Goal: Task Accomplishment & Management: Manage account settings

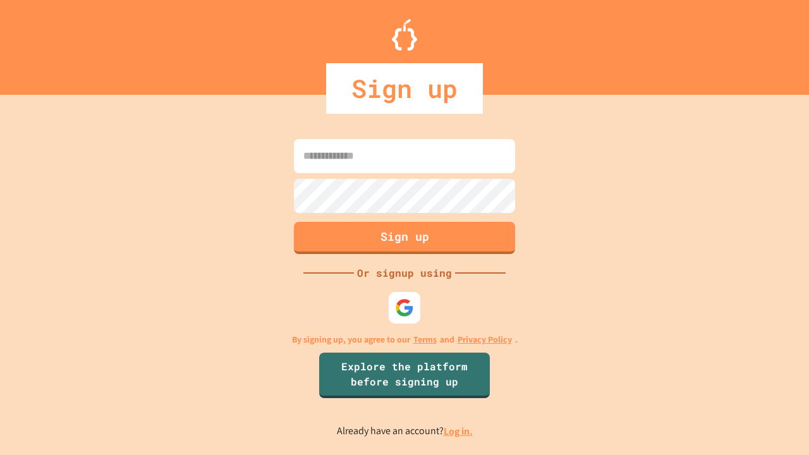
click at [459, 431] on link "Log in." at bounding box center [457, 431] width 29 height 13
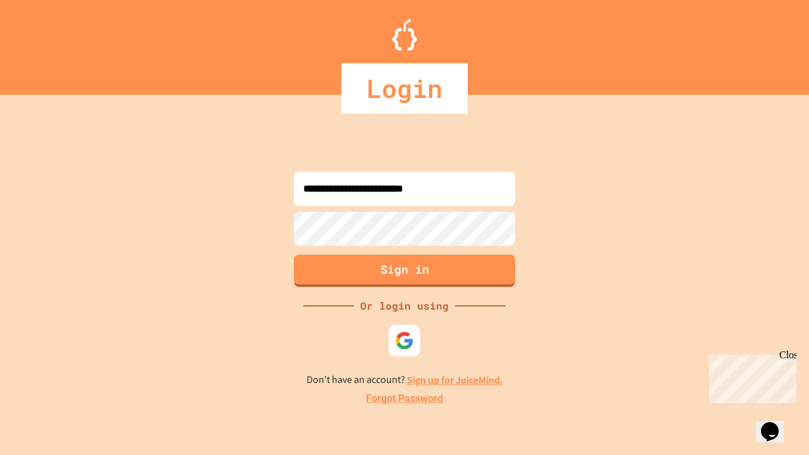
type input "**********"
